Goal: Navigation & Orientation: Go to known website

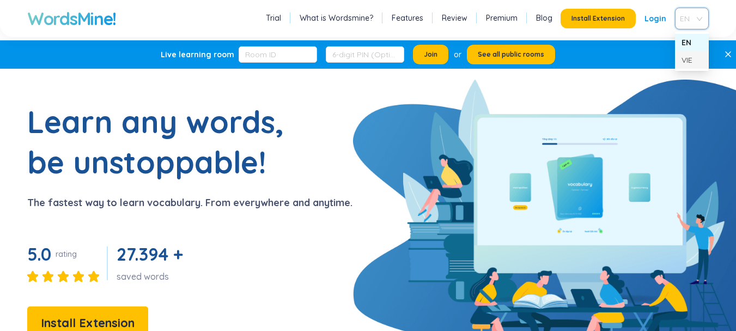
click at [691, 59] on div "VIE" at bounding box center [691, 60] width 21 height 12
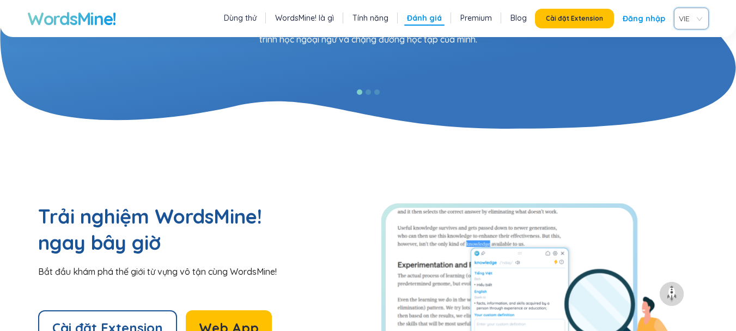
scroll to position [2227, 0]
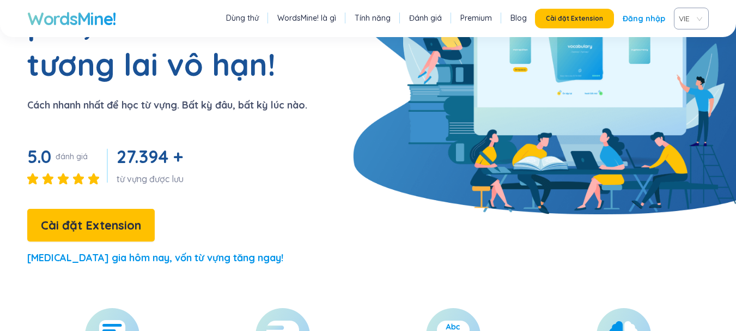
scroll to position [143, 0]
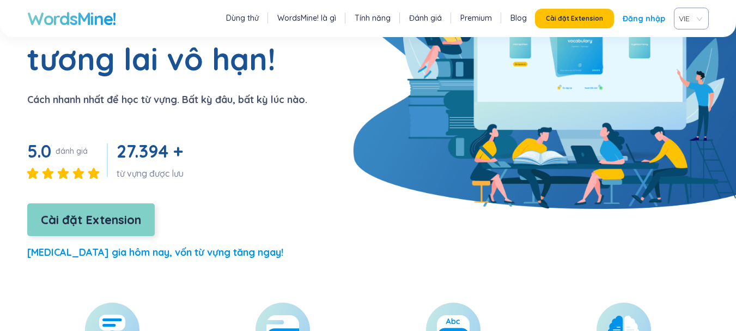
click at [118, 210] on span "Cài đặt Extension" at bounding box center [91, 219] width 100 height 19
click at [115, 210] on span "Cài đặt Extension" at bounding box center [91, 219] width 100 height 19
